Goal: Check status

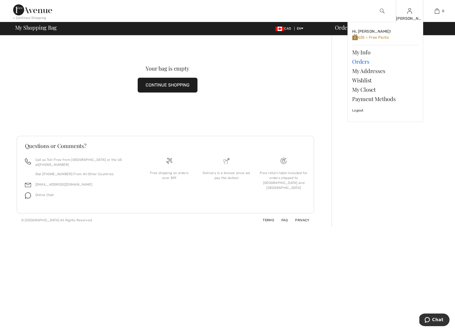
click at [362, 61] on link "Orders" at bounding box center [385, 61] width 66 height 9
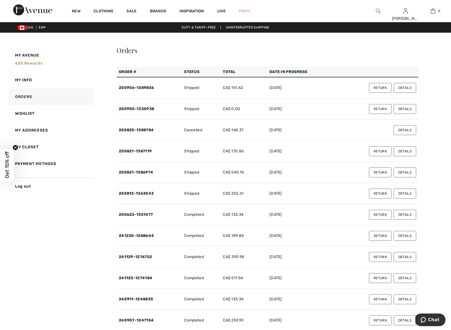
click at [404, 87] on button "Details" at bounding box center [405, 88] width 22 height 10
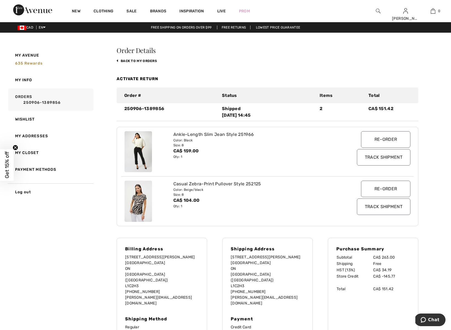
click at [393, 158] on input "Track Shipment" at bounding box center [383, 157] width 53 height 16
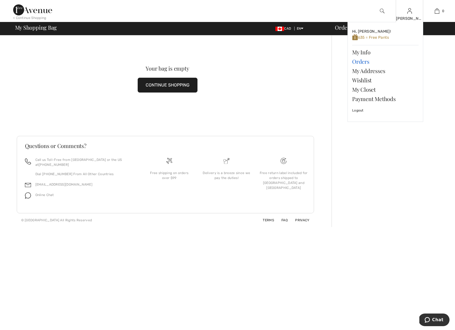
click at [362, 61] on link "Orders" at bounding box center [385, 61] width 66 height 9
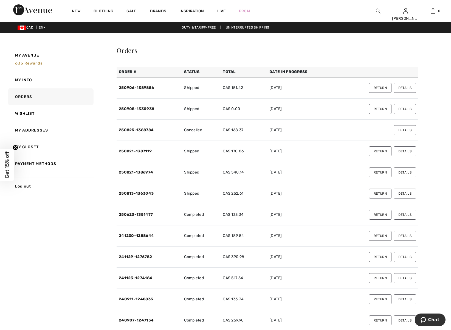
click at [406, 110] on button "Details" at bounding box center [405, 109] width 22 height 10
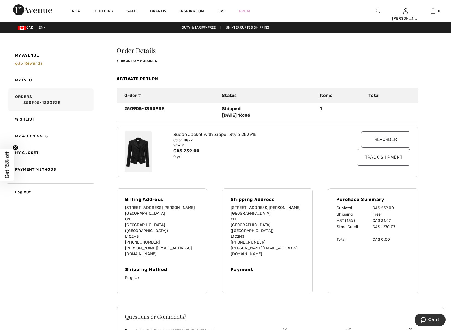
click at [392, 159] on input "Track Shipment" at bounding box center [383, 157] width 53 height 16
